Goal: Transaction & Acquisition: Book appointment/travel/reservation

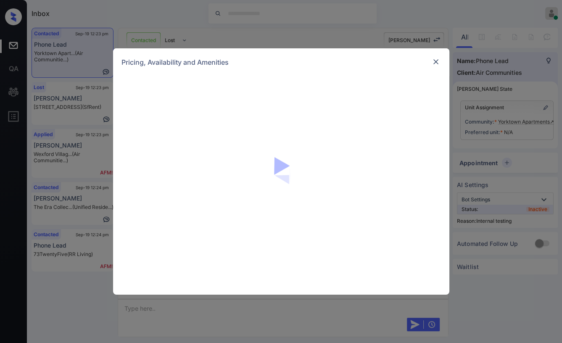
scroll to position [2965, 0]
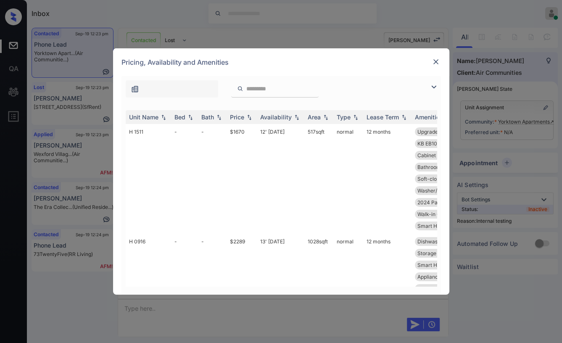
click at [308, 31] on div "**********" at bounding box center [281, 171] width 562 height 343
click at [437, 58] on img at bounding box center [436, 62] width 8 height 8
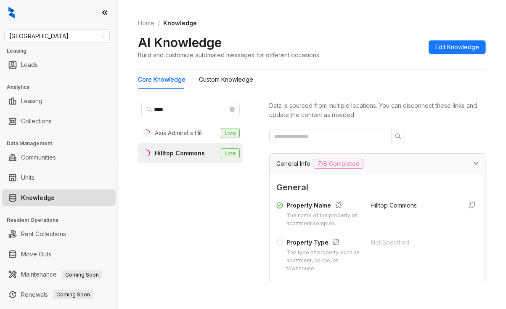
scroll to position [126, 0]
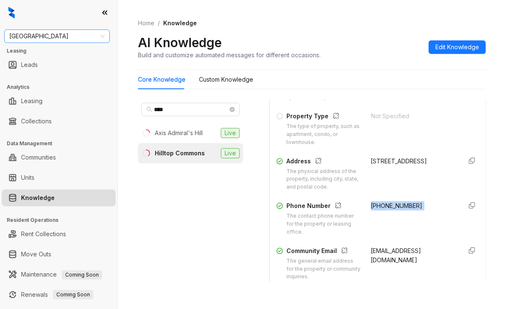
click at [56, 35] on span "Fairfield" at bounding box center [56, 36] width 95 height 13
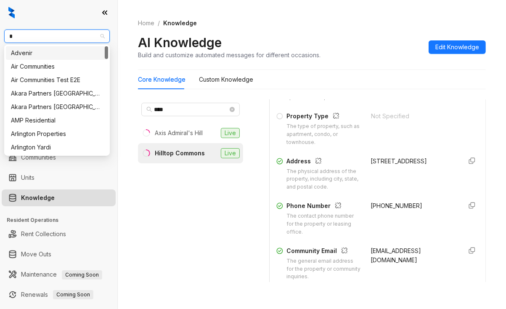
type input "**"
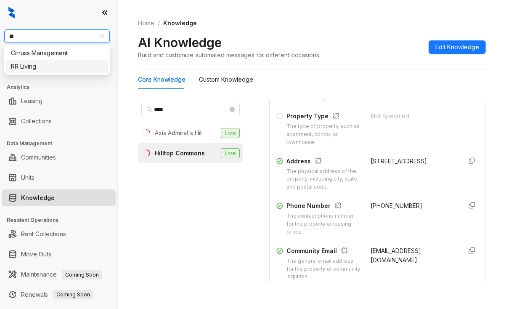
click at [22, 65] on div "RR Living" at bounding box center [57, 66] width 92 height 9
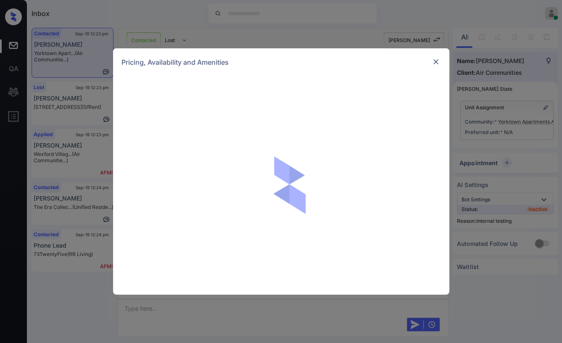
scroll to position [357, 0]
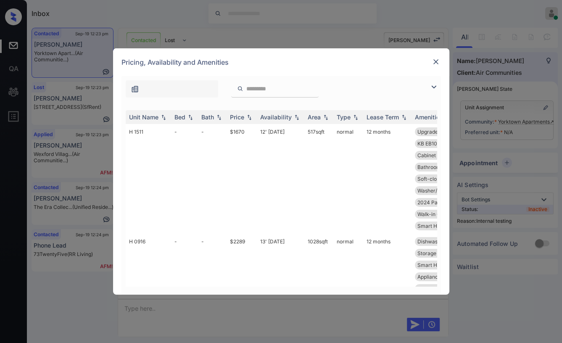
click at [263, 40] on div "**********" at bounding box center [281, 171] width 562 height 343
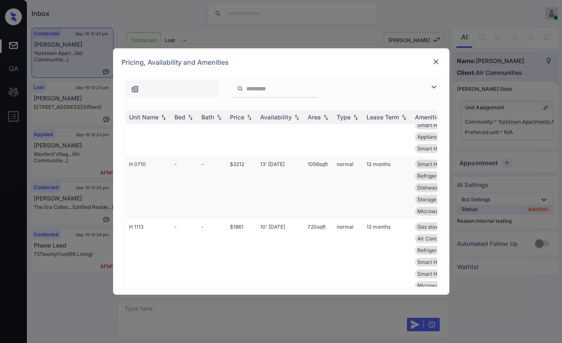
scroll to position [0, 0]
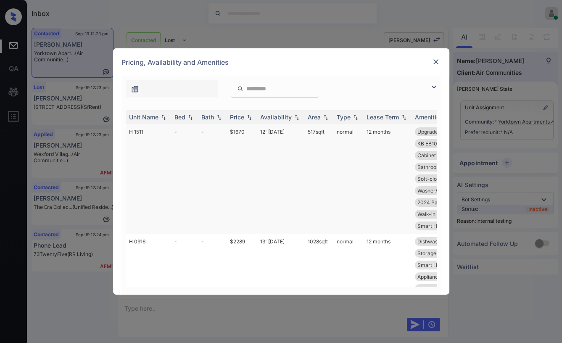
click at [215, 132] on td "-" at bounding box center [212, 179] width 29 height 110
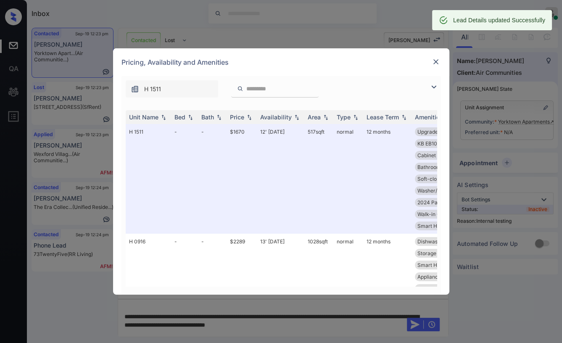
click at [435, 63] on img at bounding box center [436, 62] width 8 height 8
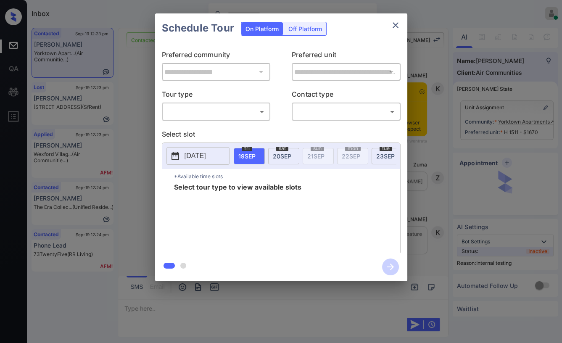
click at [199, 121] on div "**********" at bounding box center [281, 148] width 252 height 210
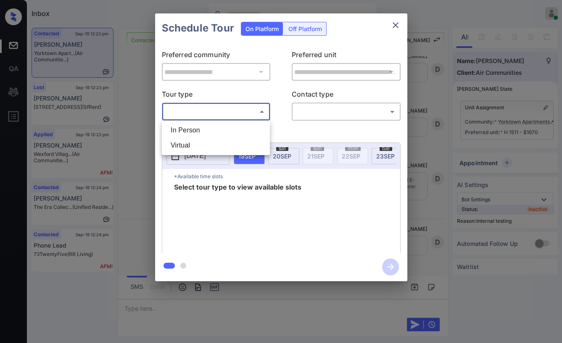
click at [199, 117] on body "Inbox Danielle Dela Cruz Online Set yourself offline Set yourself on break Prof…" at bounding box center [281, 171] width 562 height 343
click at [192, 131] on li "In Person" at bounding box center [216, 130] width 104 height 15
type input "********"
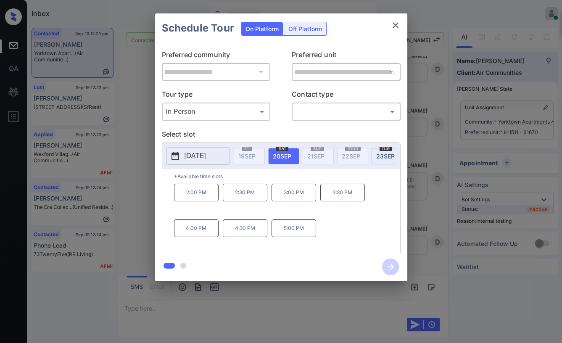
click at [145, 130] on div "**********" at bounding box center [281, 147] width 562 height 295
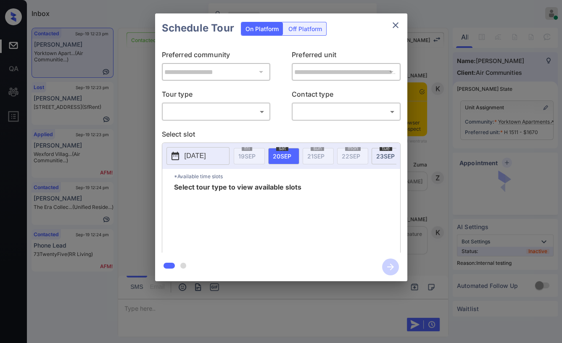
scroll to position [357, 0]
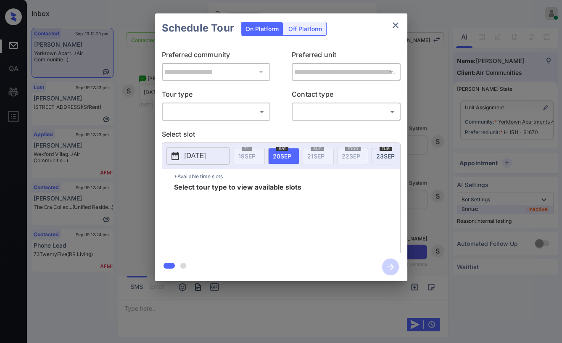
click at [231, 119] on div "​ ​" at bounding box center [216, 112] width 109 height 18
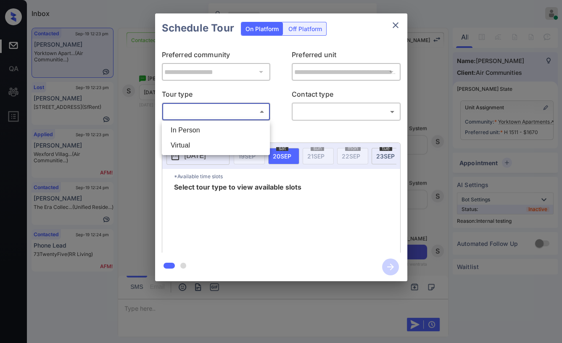
click at [228, 114] on body "Inbox Danielle Dela Cruz Online Set yourself offline Set yourself on break Prof…" at bounding box center [281, 171] width 562 height 343
click at [192, 128] on li "In Person" at bounding box center [216, 130] width 104 height 15
type input "********"
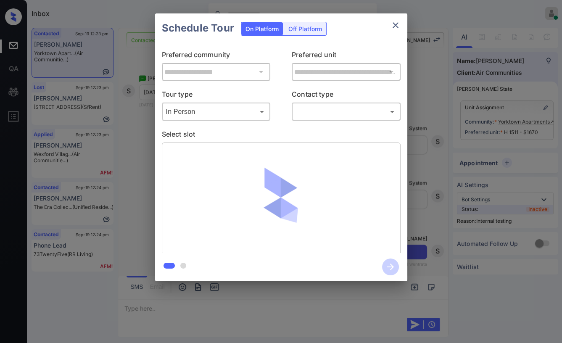
click at [330, 112] on body "Inbox Danielle Dela Cruz Online Set yourself offline Set yourself on break Prof…" at bounding box center [281, 171] width 562 height 343
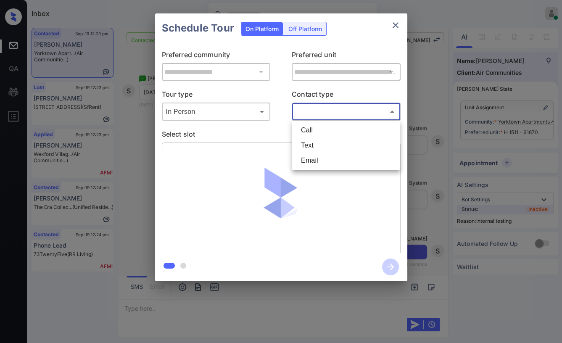
click at [310, 143] on li "Text" at bounding box center [346, 145] width 104 height 15
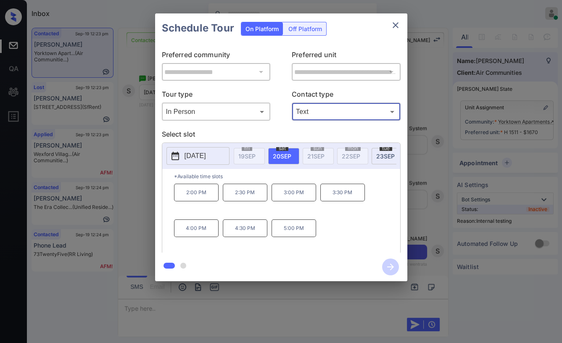
type input "****"
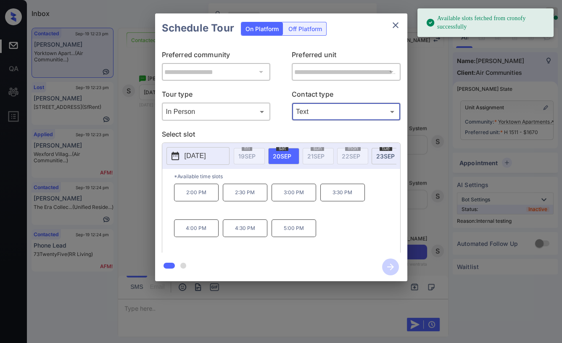
click at [281, 156] on span "20 SEP" at bounding box center [282, 156] width 19 height 7
click at [291, 196] on p "3:00 PM" at bounding box center [294, 193] width 45 height 18
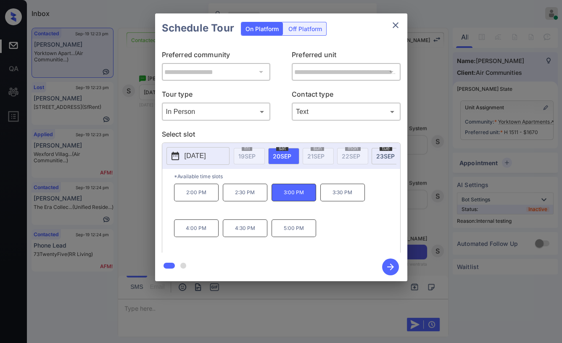
click at [388, 267] on icon "button" at bounding box center [390, 267] width 7 height 7
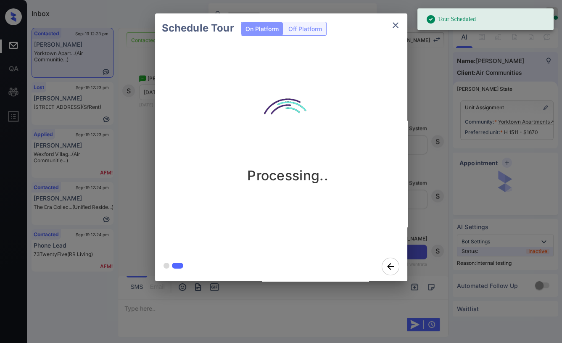
click at [125, 125] on div "Schedule Tour On Platform Off Platform Processing.." at bounding box center [281, 147] width 562 height 295
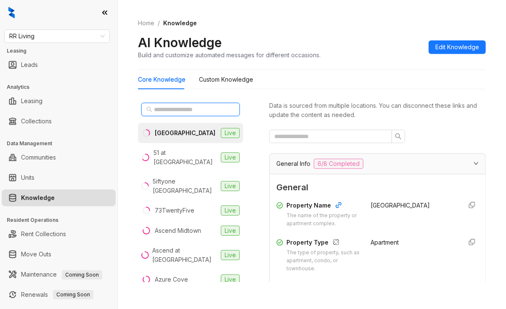
click at [158, 113] on input "text" at bounding box center [191, 109] width 74 height 9
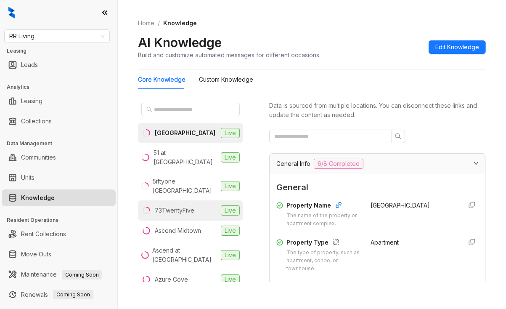
click at [174, 206] on div "73TwentyFive" at bounding box center [175, 210] width 40 height 9
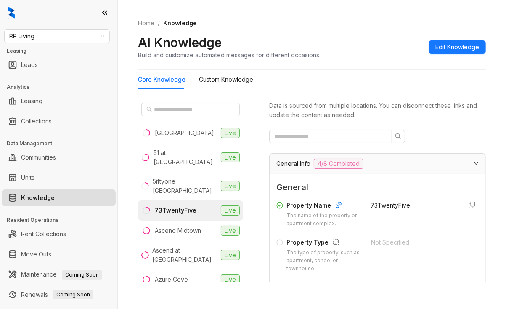
click at [27, 9] on div at bounding box center [58, 12] width 117 height 25
click at [321, 136] on input "text" at bounding box center [327, 136] width 106 height 9
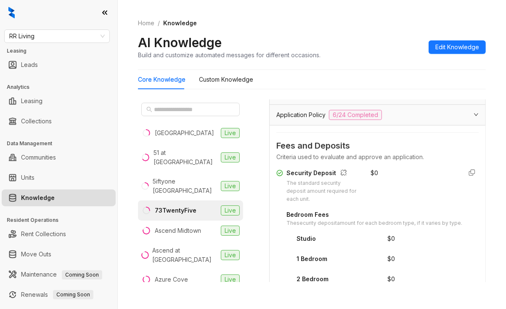
scroll to position [84, 0]
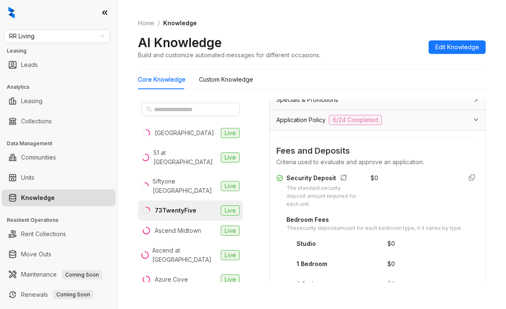
type input "*******"
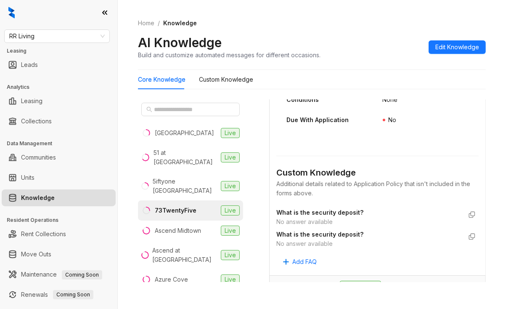
scroll to position [337, 0]
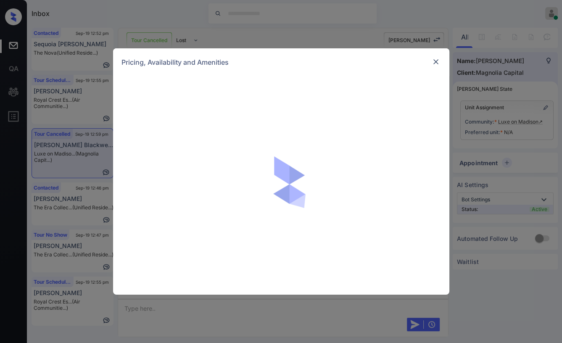
scroll to position [1674, 0]
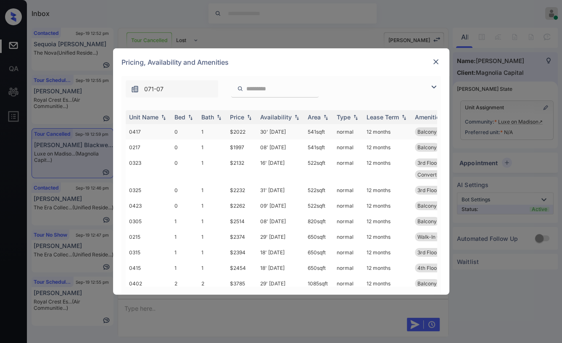
click at [185, 130] on td "0" at bounding box center [184, 132] width 27 height 16
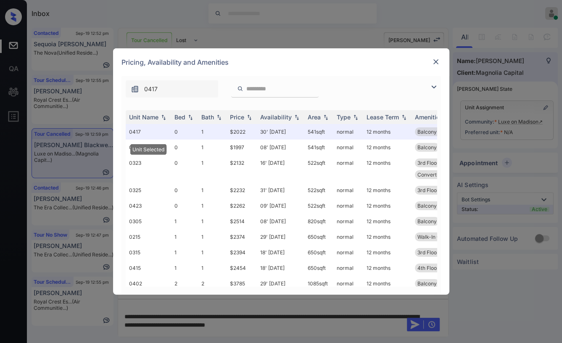
click at [435, 62] on img at bounding box center [436, 62] width 8 height 8
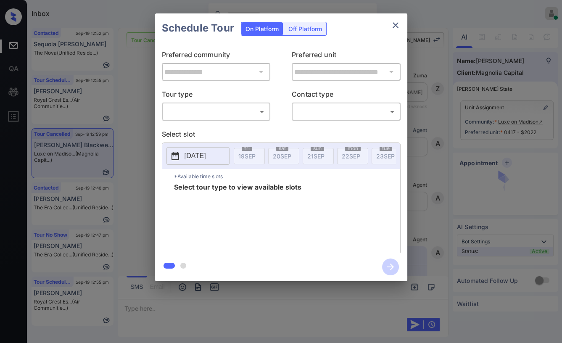
scroll to position [2243, 0]
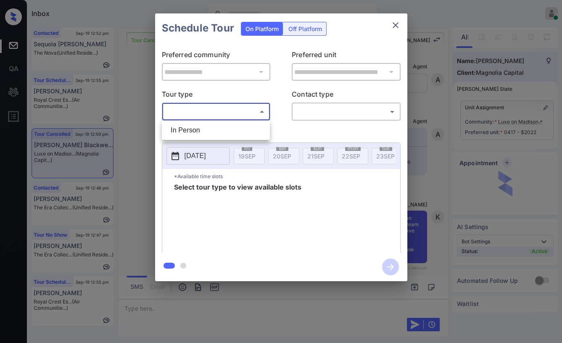
click at [220, 110] on body "Inbox Danielle Dela Cruz Online Set yourself offline Set yourself on break Prof…" at bounding box center [281, 171] width 562 height 343
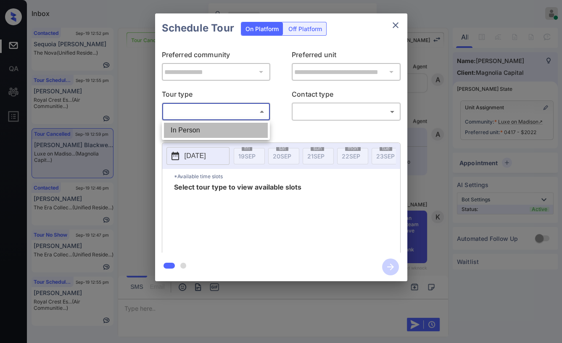
drag, startPoint x: 186, startPoint y: 127, endPoint x: 289, endPoint y: 116, distance: 104.6
click at [186, 128] on li "In Person" at bounding box center [216, 130] width 104 height 15
type input "********"
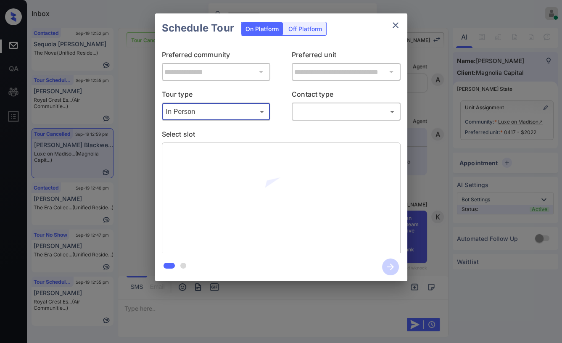
click at [320, 112] on body "Inbox Danielle Dela Cruz Online Set yourself offline Set yourself on break Prof…" at bounding box center [281, 171] width 562 height 343
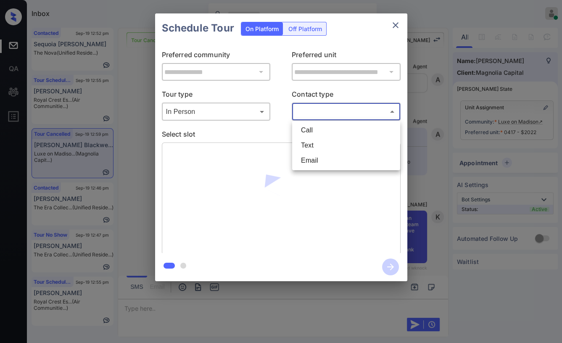
click at [319, 148] on li "Text" at bounding box center [346, 145] width 104 height 15
type input "****"
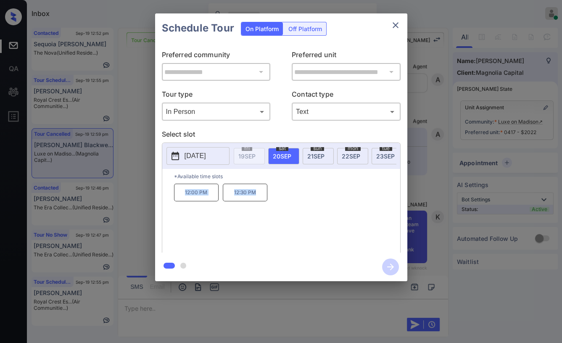
drag, startPoint x: 183, startPoint y: 196, endPoint x: 293, endPoint y: 197, distance: 109.4
click at [293, 197] on div "12:00 PM 12:30 PM" at bounding box center [287, 217] width 226 height 67
copy div "12:00 PM 12:30 PM"
click at [400, 21] on icon "close" at bounding box center [396, 25] width 10 height 10
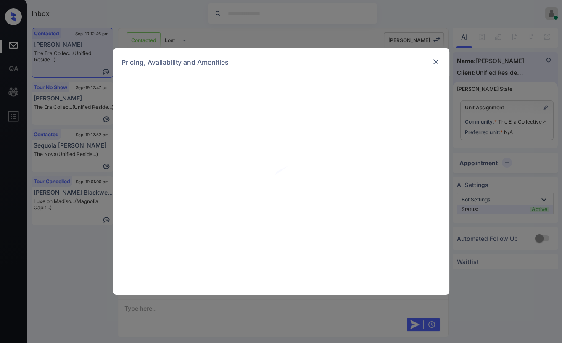
scroll to position [691, 0]
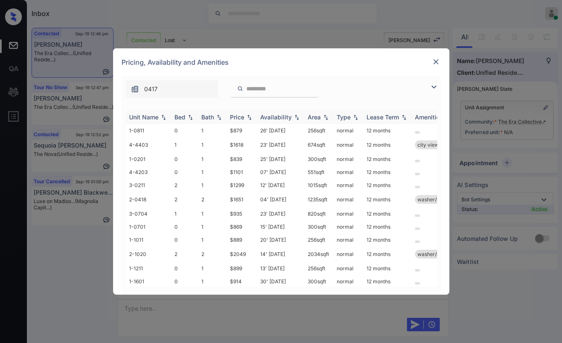
click at [180, 114] on div "Bed" at bounding box center [180, 117] width 11 height 7
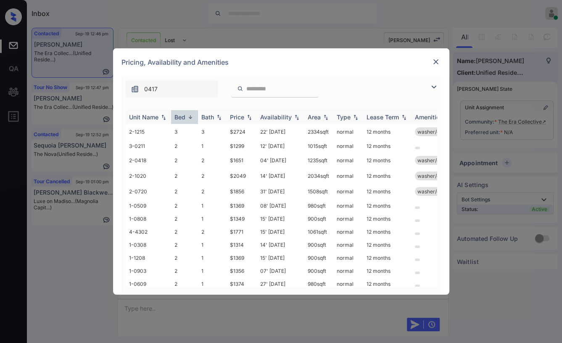
click at [180, 114] on div "Bed" at bounding box center [180, 117] width 11 height 7
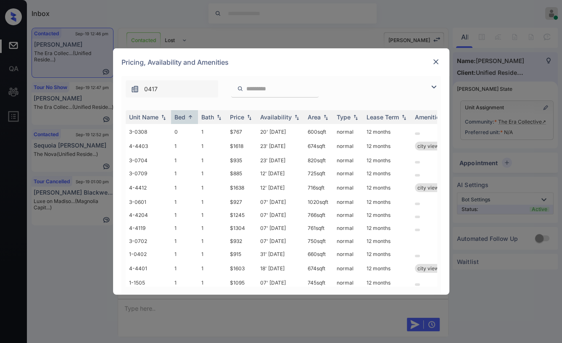
scroll to position [263, 0]
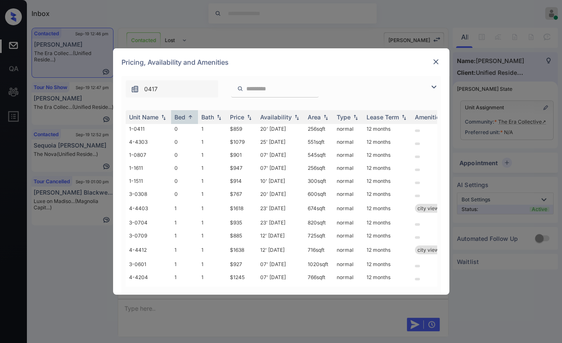
click at [435, 63] on img at bounding box center [436, 62] width 8 height 8
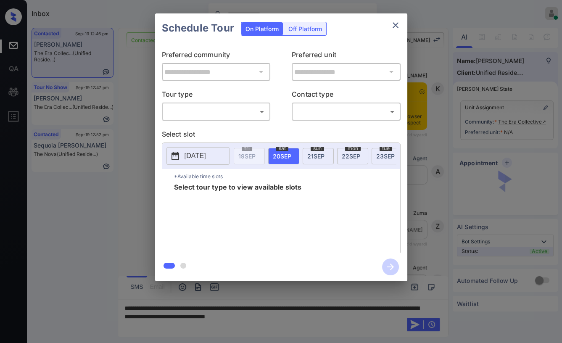
scroll to position [785, 0]
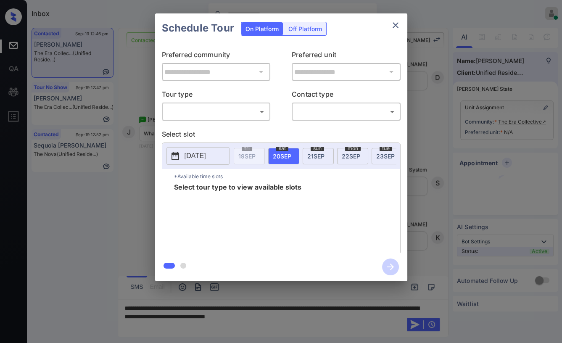
click at [216, 114] on body "Inbox Danielle Dela Cruz Online Set yourself offline Set yourself on break Prof…" at bounding box center [281, 171] width 562 height 343
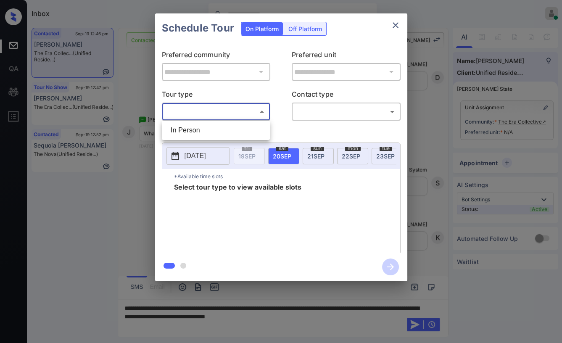
click at [199, 130] on li "In Person" at bounding box center [216, 130] width 104 height 15
type input "********"
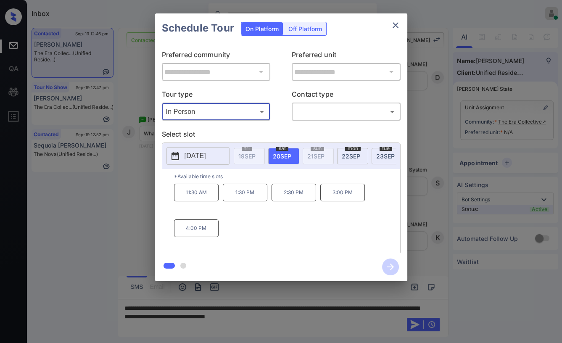
click at [395, 21] on icon "close" at bounding box center [396, 25] width 10 height 10
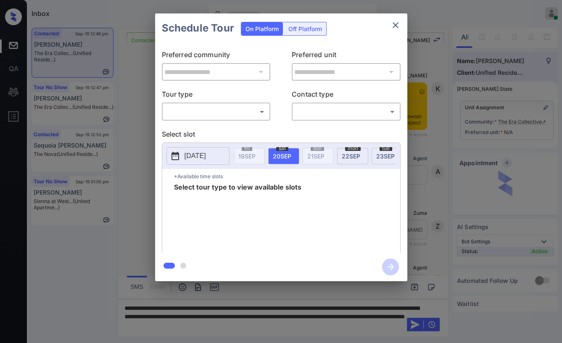
scroll to position [785, 0]
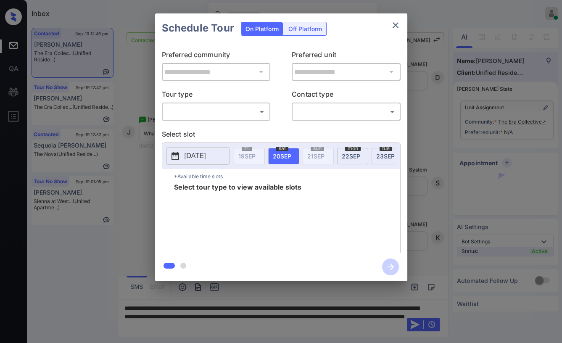
click at [202, 110] on body "Inbox [PERSON_NAME] [PERSON_NAME] Online Set yourself offline Set yourself on b…" at bounding box center [281, 171] width 562 height 343
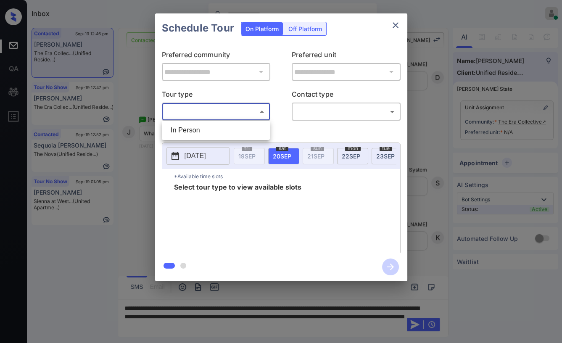
click at [184, 130] on li "In Person" at bounding box center [216, 130] width 104 height 15
type input "********"
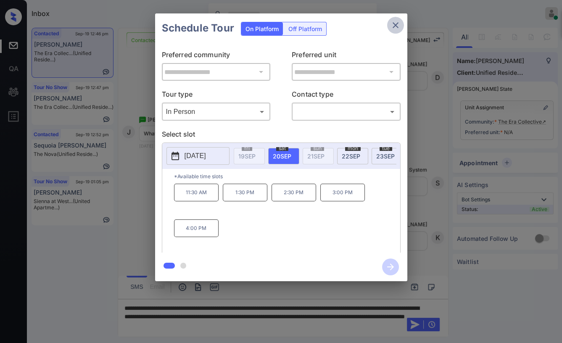
click at [393, 21] on icon "close" at bounding box center [396, 25] width 10 height 10
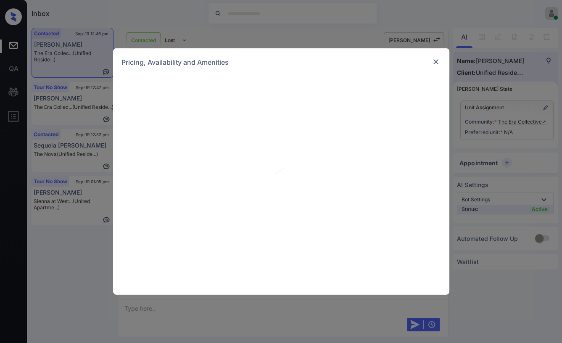
scroll to position [1133, 0]
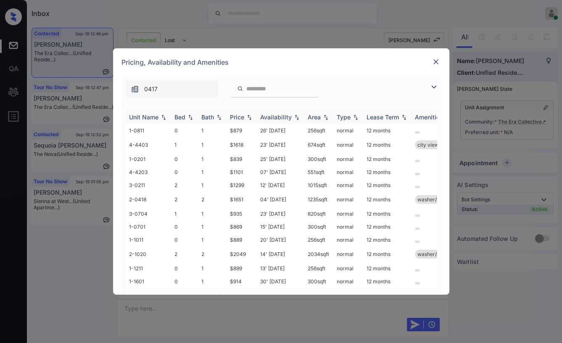
click at [184, 116] on div "Bed" at bounding box center [180, 117] width 11 height 7
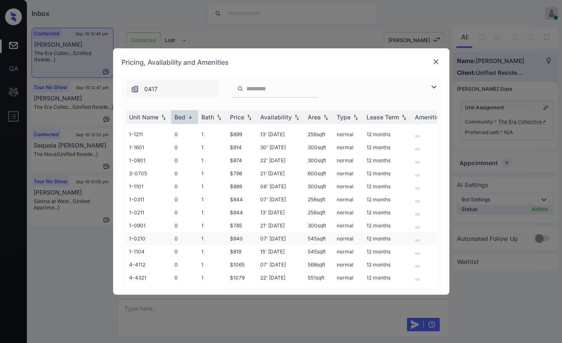
scroll to position [543, 0]
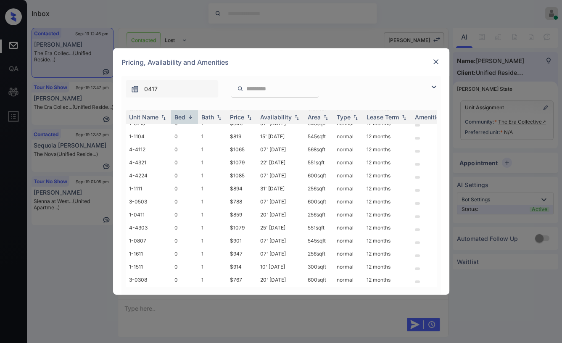
click at [438, 58] on img at bounding box center [436, 62] width 8 height 8
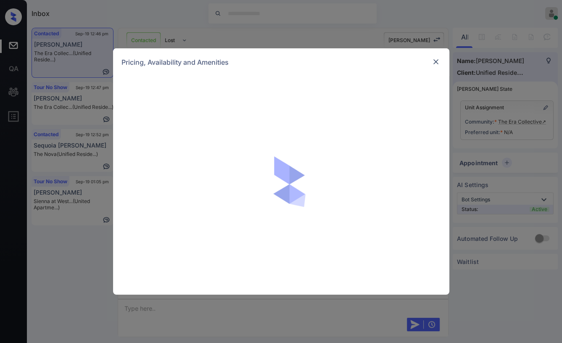
scroll to position [1133, 0]
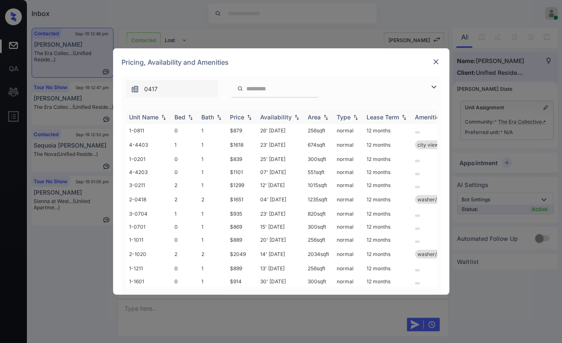
click at [179, 117] on div "Bed" at bounding box center [180, 117] width 11 height 7
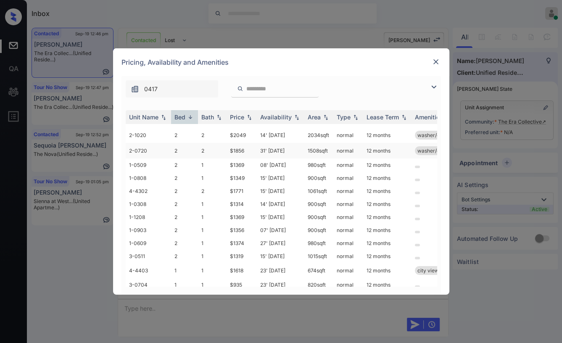
scroll to position [0, 0]
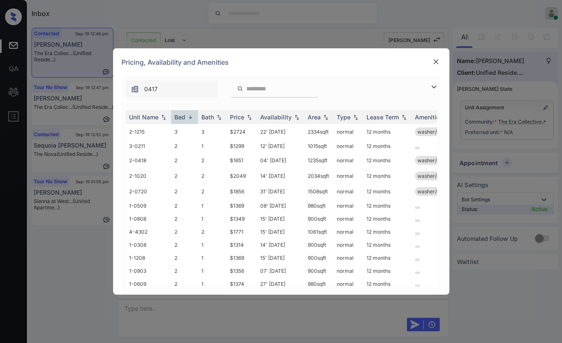
click at [438, 61] on img at bounding box center [436, 62] width 8 height 8
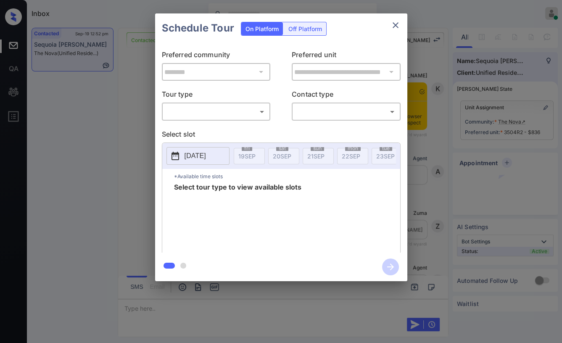
scroll to position [1749, 0]
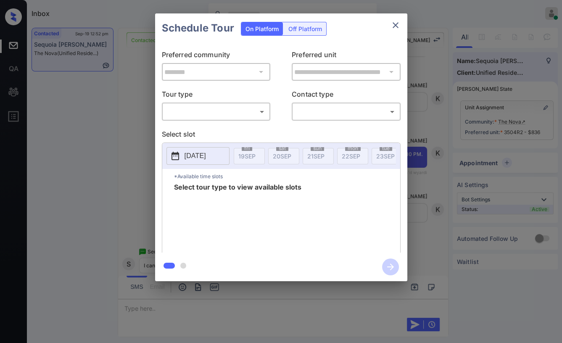
click at [226, 109] on body "Inbox [PERSON_NAME] [PERSON_NAME] Online Set yourself offline Set yourself on b…" at bounding box center [281, 171] width 562 height 343
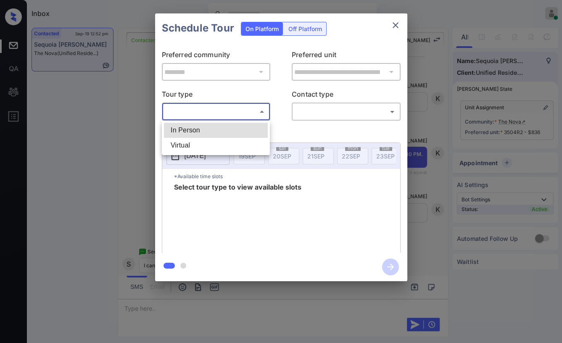
click at [192, 127] on li "In Person" at bounding box center [216, 130] width 104 height 15
type input "********"
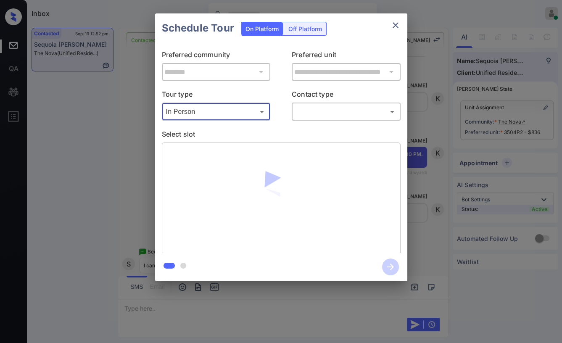
click at [339, 111] on body "Inbox Danielle Dela Cruz Online Set yourself offline Set yourself on break Prof…" at bounding box center [281, 171] width 562 height 343
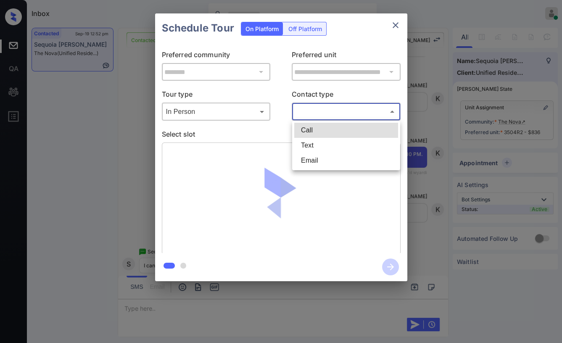
click at [109, 140] on div at bounding box center [281, 171] width 562 height 343
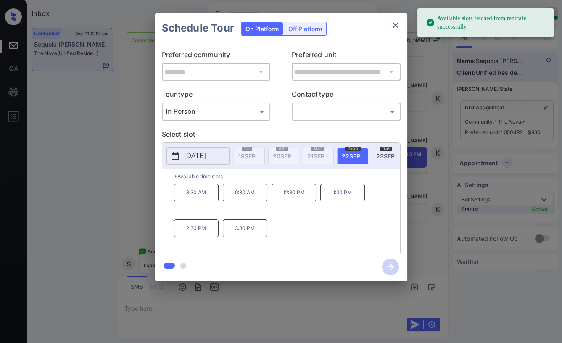
click at [130, 140] on div "**********" at bounding box center [281, 147] width 562 height 295
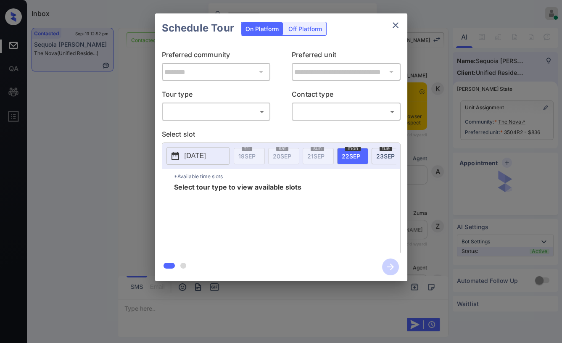
scroll to position [908, 0]
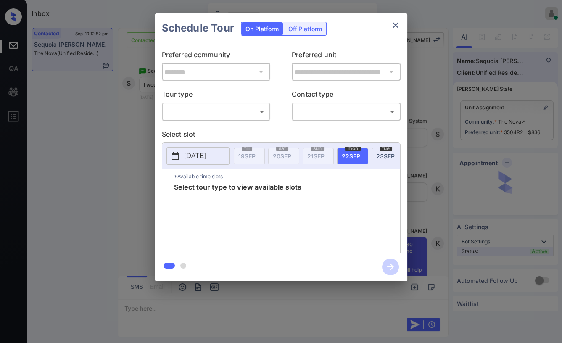
click at [124, 129] on div "**********" at bounding box center [281, 147] width 562 height 295
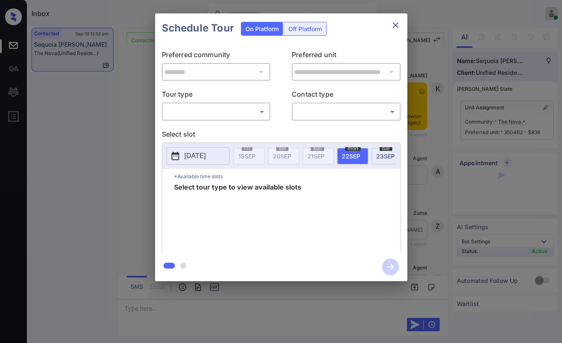
scroll to position [1843, 0]
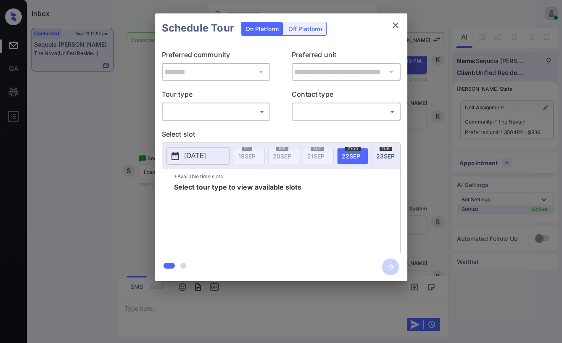
click at [205, 112] on body "Inbox [PERSON_NAME] [PERSON_NAME] Online Set yourself offline Set yourself on b…" at bounding box center [281, 171] width 562 height 343
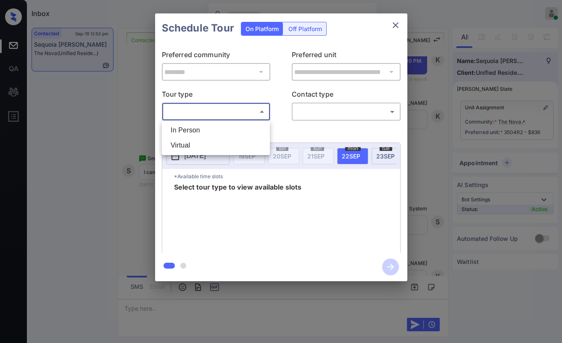
click at [185, 129] on li "In Person" at bounding box center [216, 130] width 104 height 15
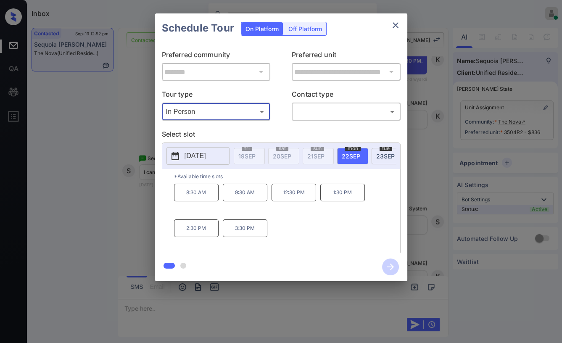
type input "********"
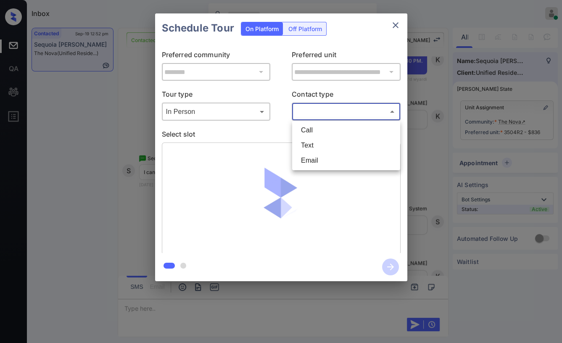
click at [339, 111] on body "Inbox [PERSON_NAME] [PERSON_NAME] Online Set yourself offline Set yourself on b…" at bounding box center [281, 171] width 562 height 343
click at [310, 147] on li "Text" at bounding box center [346, 145] width 104 height 15
type input "****"
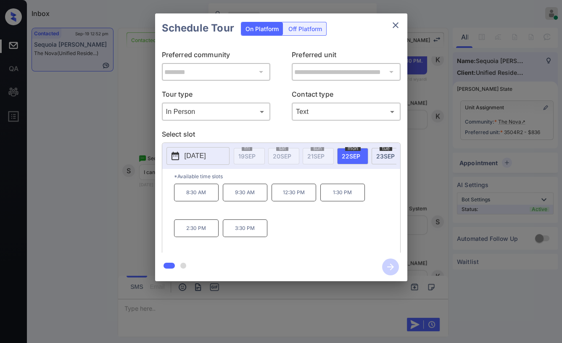
click at [199, 235] on p "2:30 PM" at bounding box center [196, 229] width 45 height 18
click at [390, 261] on icon "button" at bounding box center [390, 267] width 17 height 17
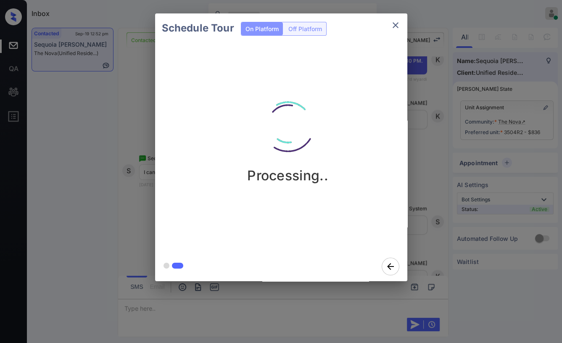
click at [127, 201] on div "Schedule Tour On Platform Off Platform Processing.." at bounding box center [281, 147] width 562 height 295
